Goal: Complete application form: Complete application form

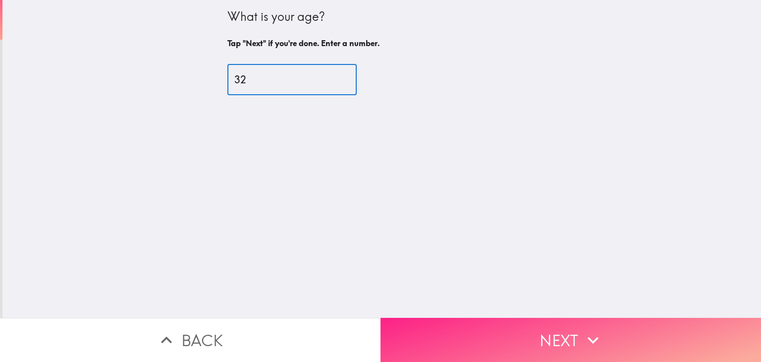
type input "32"
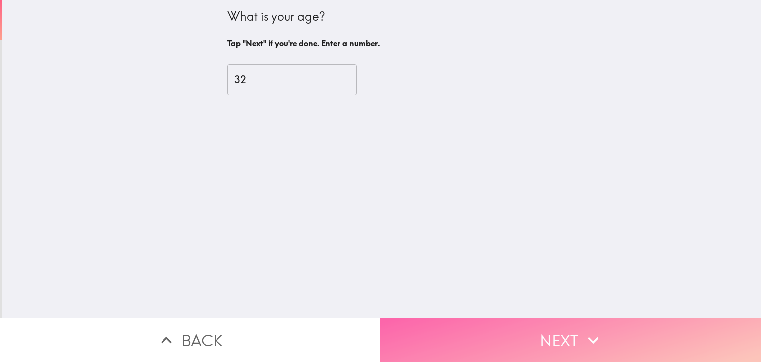
click at [582, 337] on icon "button" at bounding box center [593, 340] width 22 height 22
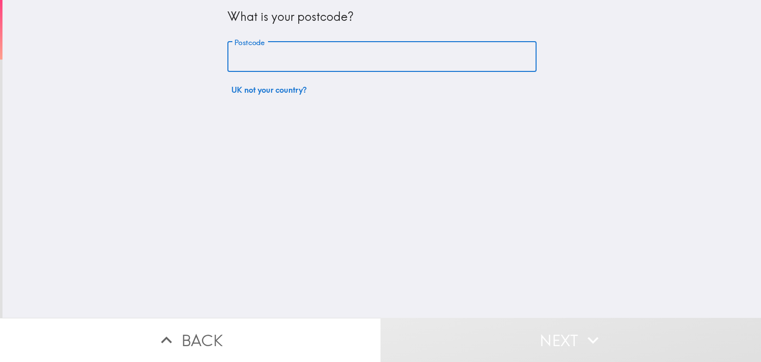
click at [305, 45] on input "Postcode" at bounding box center [381, 57] width 309 height 31
click at [277, 56] on input "G62" at bounding box center [381, 57] width 309 height 31
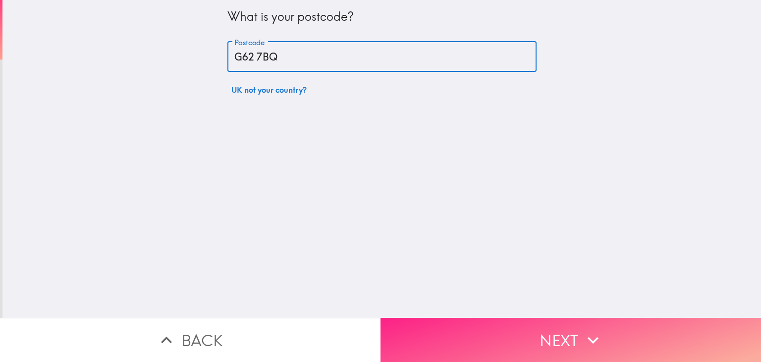
type input "G62 7BQ"
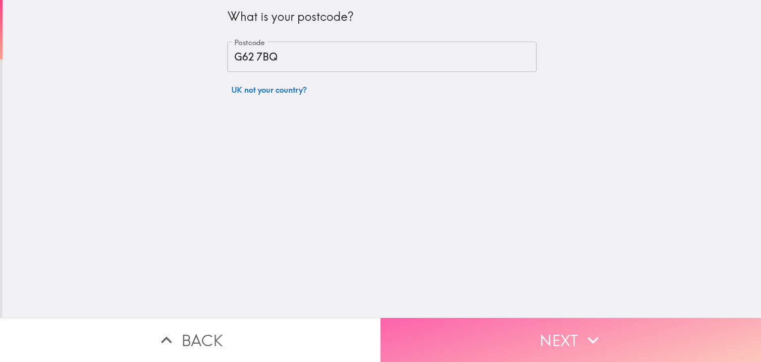
click at [463, 330] on button "Next" at bounding box center [571, 340] width 381 height 44
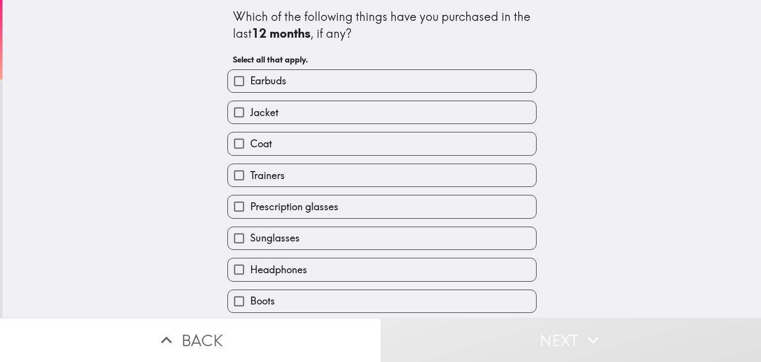
click at [438, 318] on button "Next" at bounding box center [571, 340] width 381 height 44
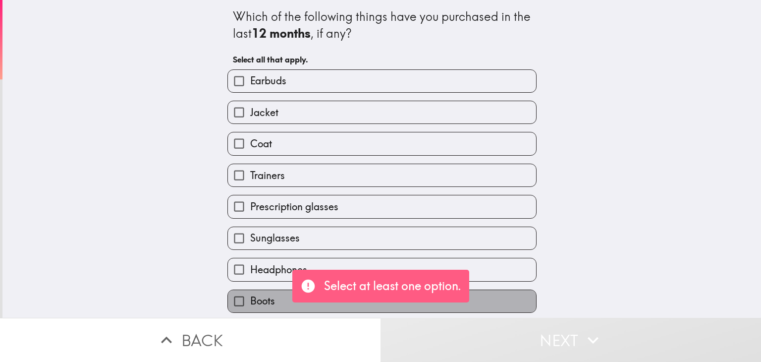
click at [251, 290] on label "Boots" at bounding box center [382, 301] width 308 height 22
click at [250, 290] on input "Boots" at bounding box center [239, 301] width 22 height 22
checkbox input "true"
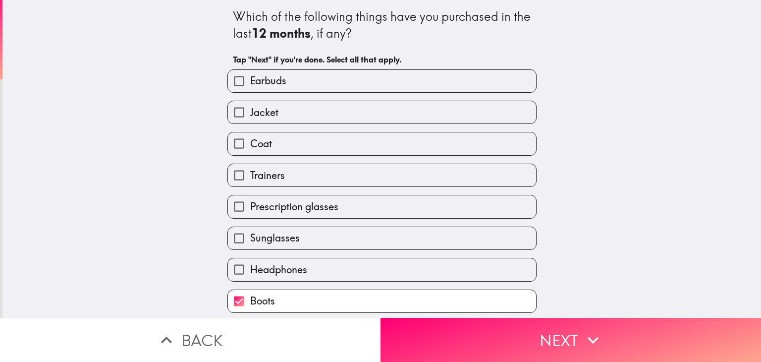
scroll to position [0, 0]
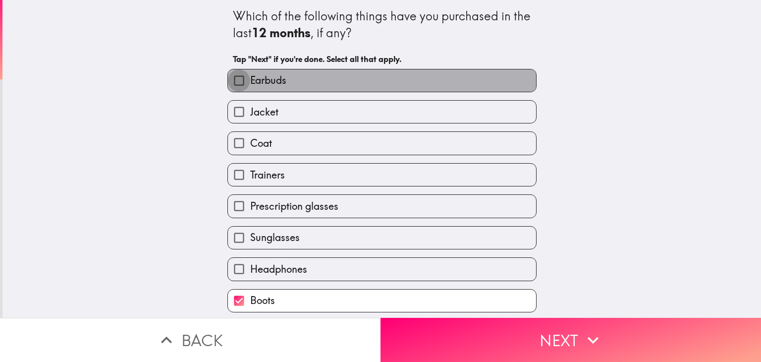
click at [238, 84] on input "Earbuds" at bounding box center [239, 80] width 22 height 22
checkbox input "true"
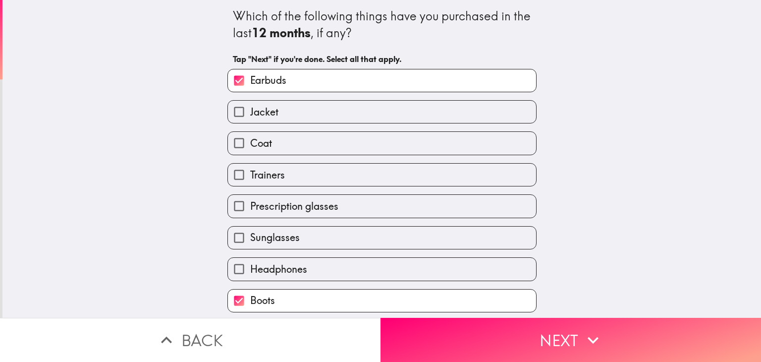
drag, startPoint x: 276, startPoint y: 266, endPoint x: 267, endPoint y: 107, distance: 158.8
click at [267, 107] on div "Earbuds Jacket Coat Trainers Prescription glasses Sunglasses Headphones Boots S…" at bounding box center [378, 218] width 317 height 314
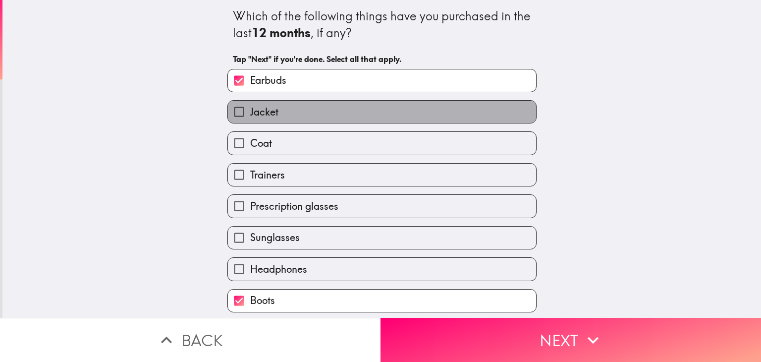
click at [267, 107] on span "Jacket" at bounding box center [264, 112] width 28 height 14
click at [250, 107] on input "Jacket" at bounding box center [239, 112] width 22 height 22
checkbox input "true"
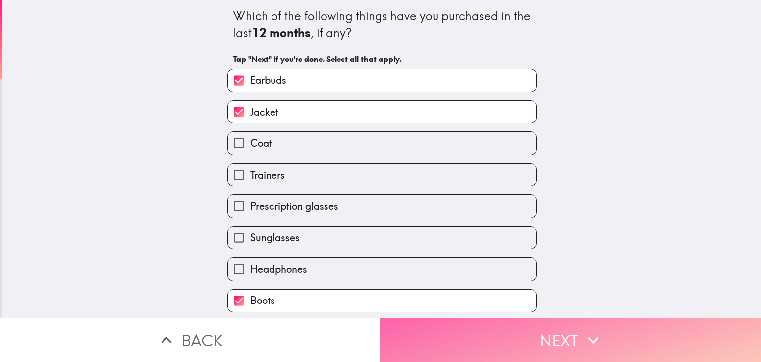
click at [451, 325] on button "Next" at bounding box center [571, 340] width 381 height 44
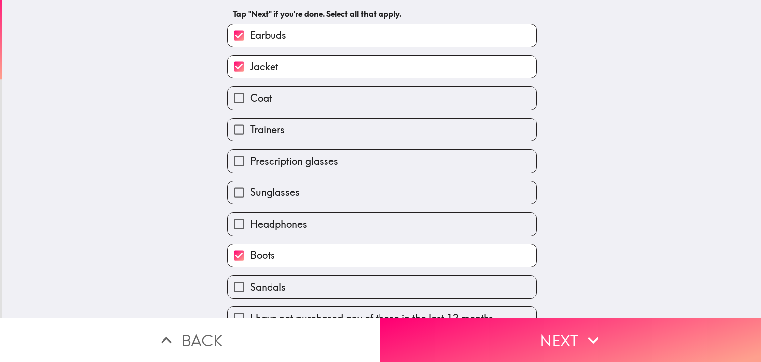
scroll to position [63, 0]
